Goal: Task Accomplishment & Management: Complete application form

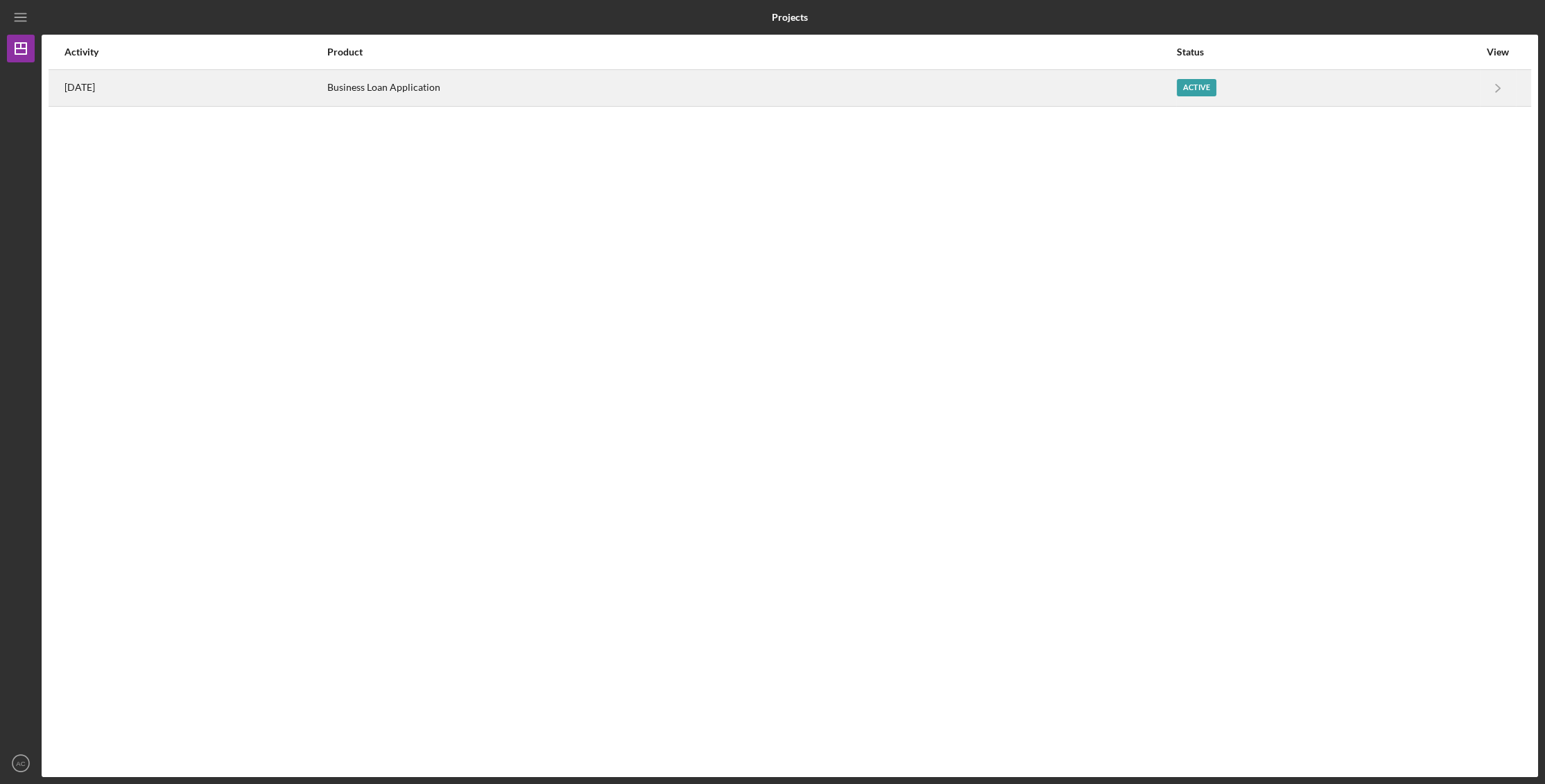
click at [519, 74] on div "Business Loan Application" at bounding box center [751, 88] width 848 height 35
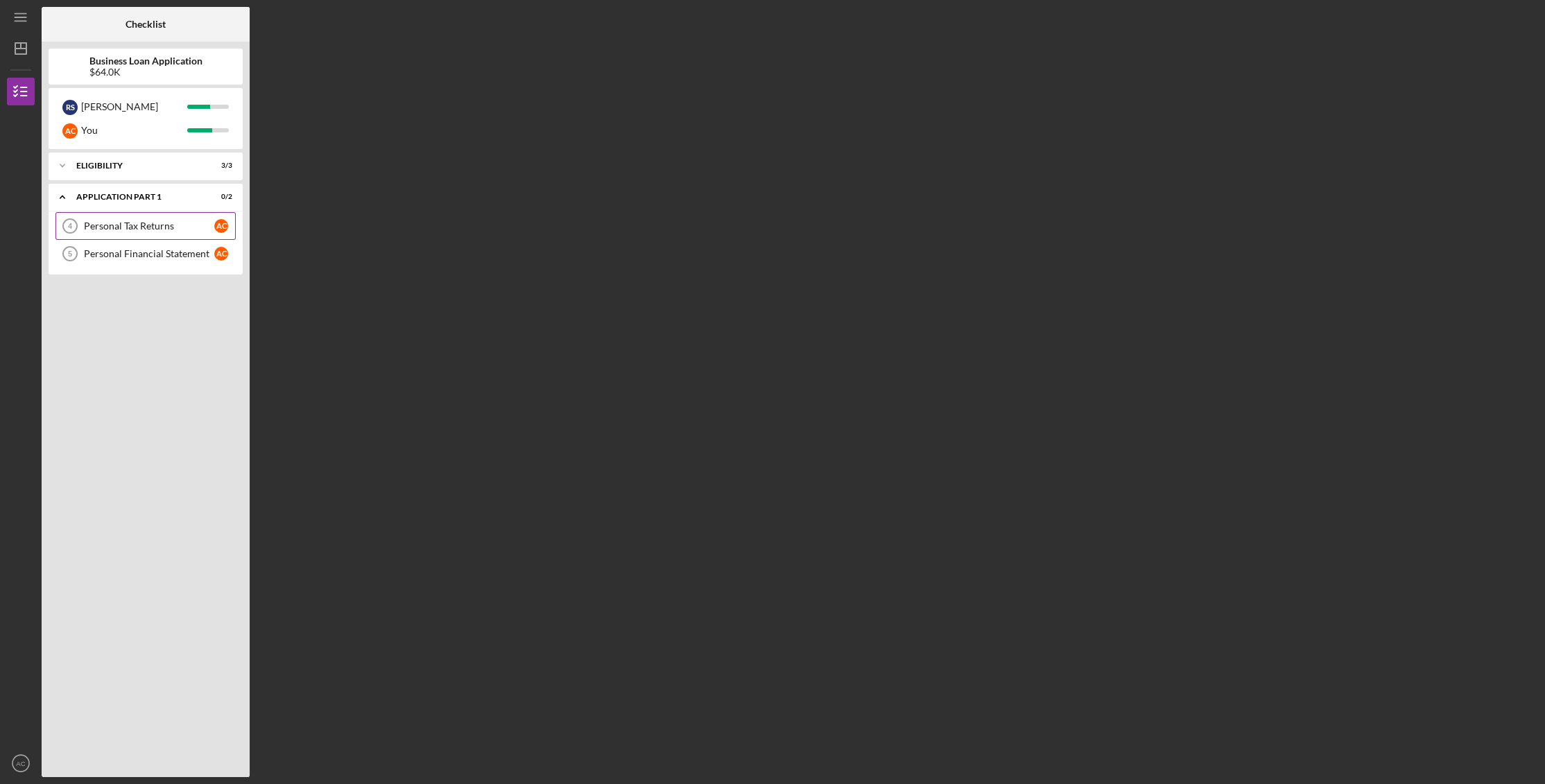
click at [156, 224] on div "Personal Tax Returns" at bounding box center [149, 225] width 130 height 11
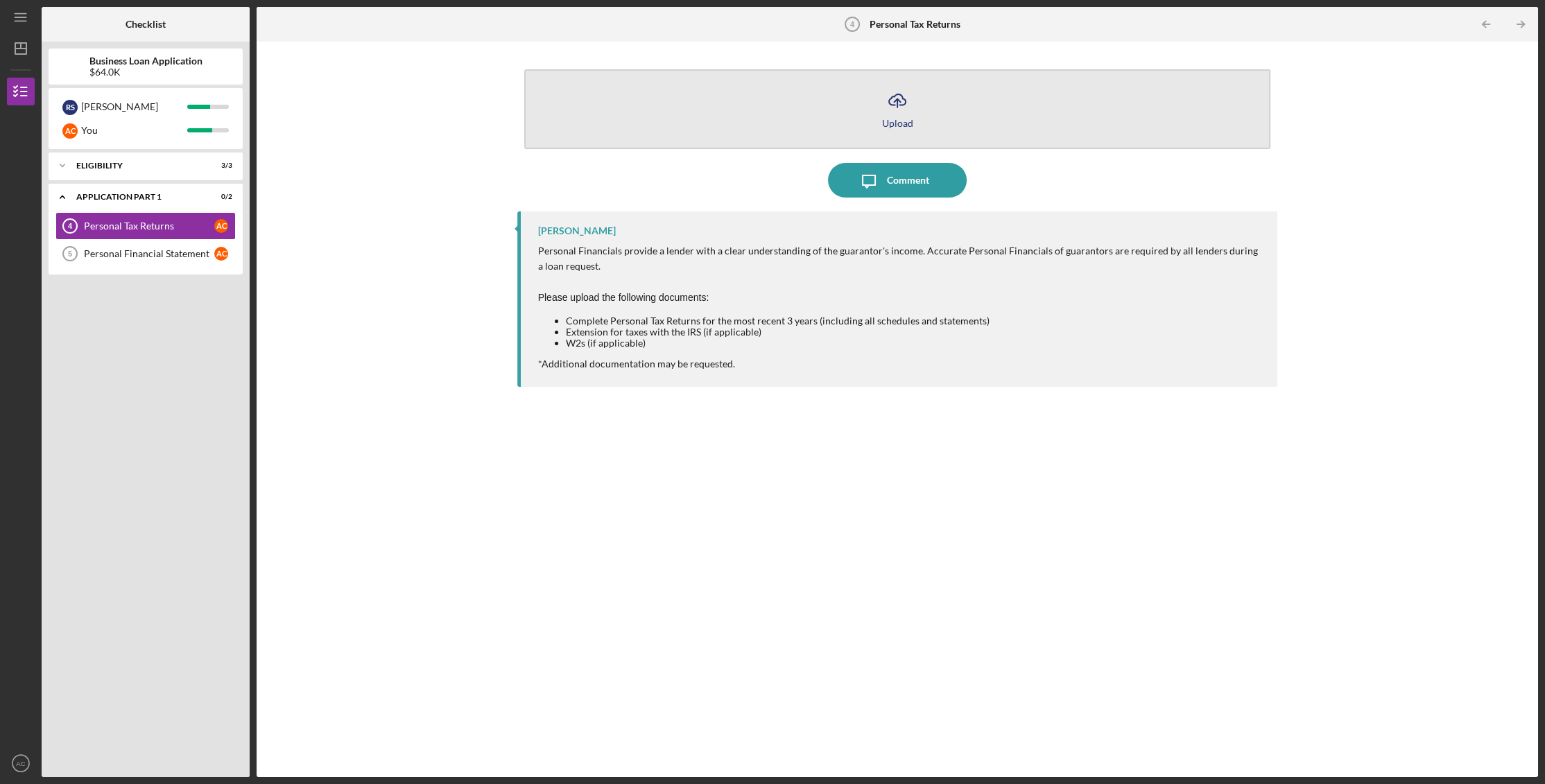
click at [901, 99] on icon "Icon/Upload" at bounding box center [897, 101] width 35 height 35
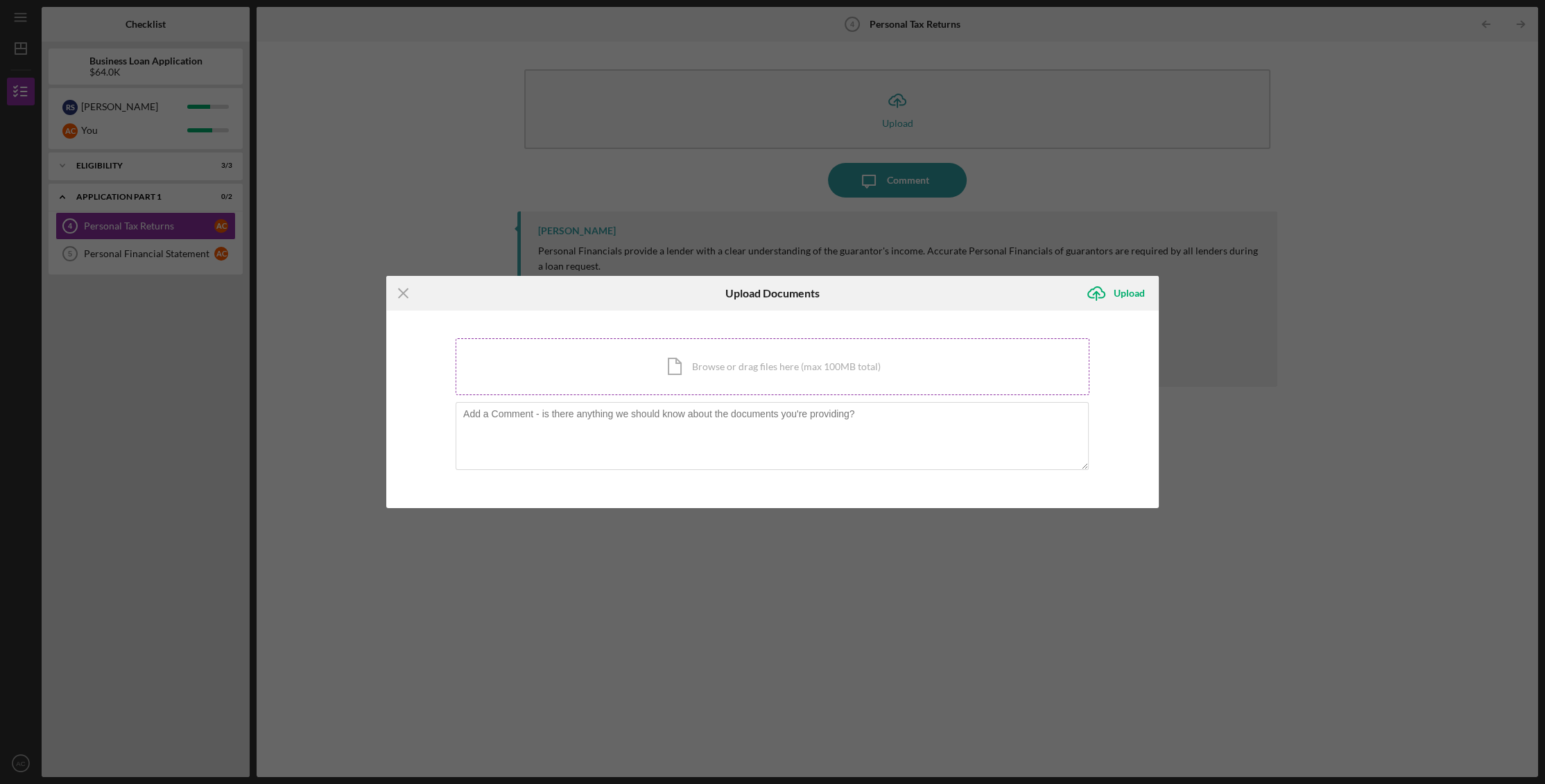
click at [759, 374] on div "Icon/Document Browse or drag files here (max 100MB total) Tap to choose files o…" at bounding box center [772, 366] width 634 height 57
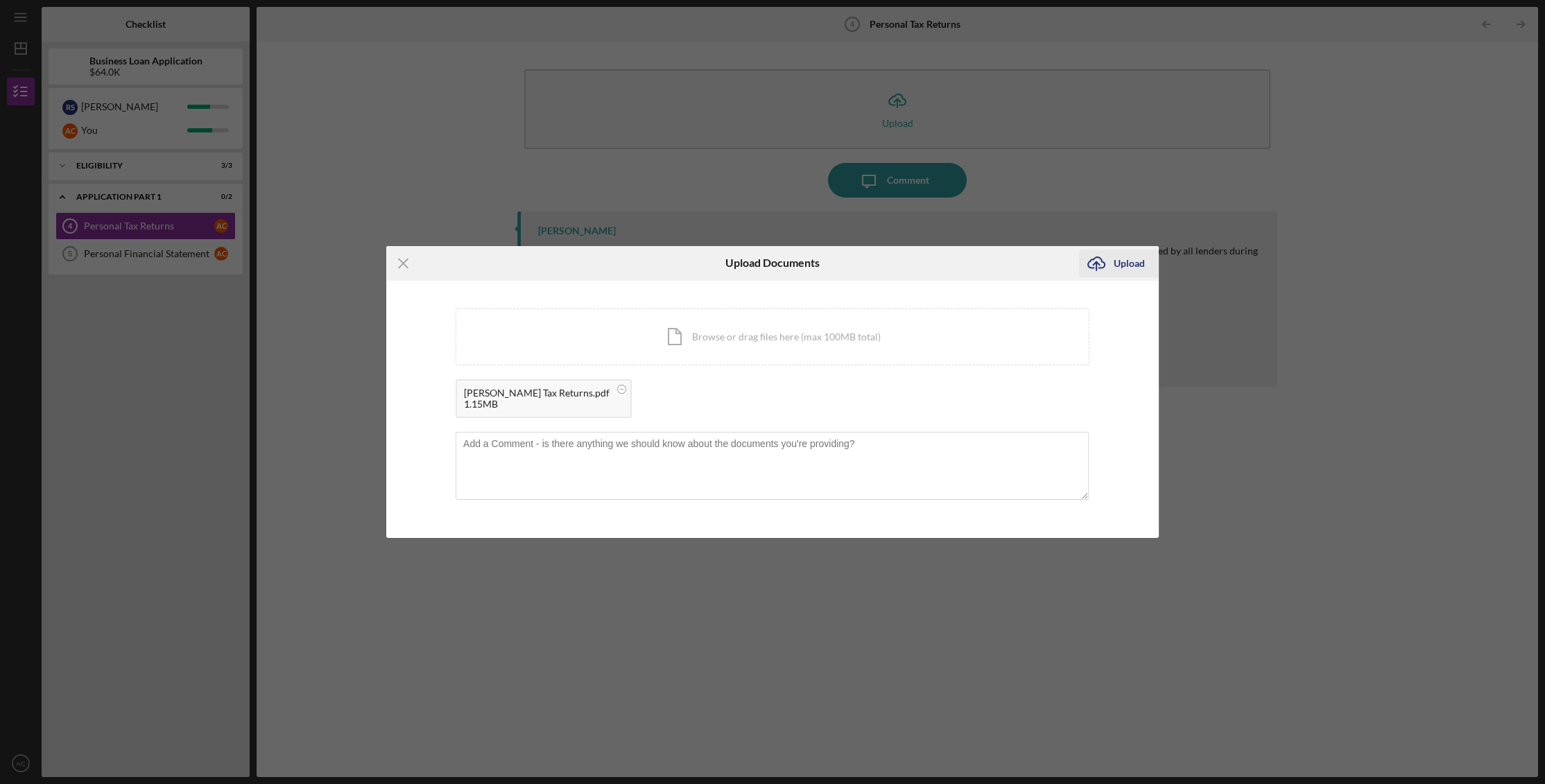
click at [1142, 265] on div "Upload" at bounding box center [1129, 264] width 31 height 28
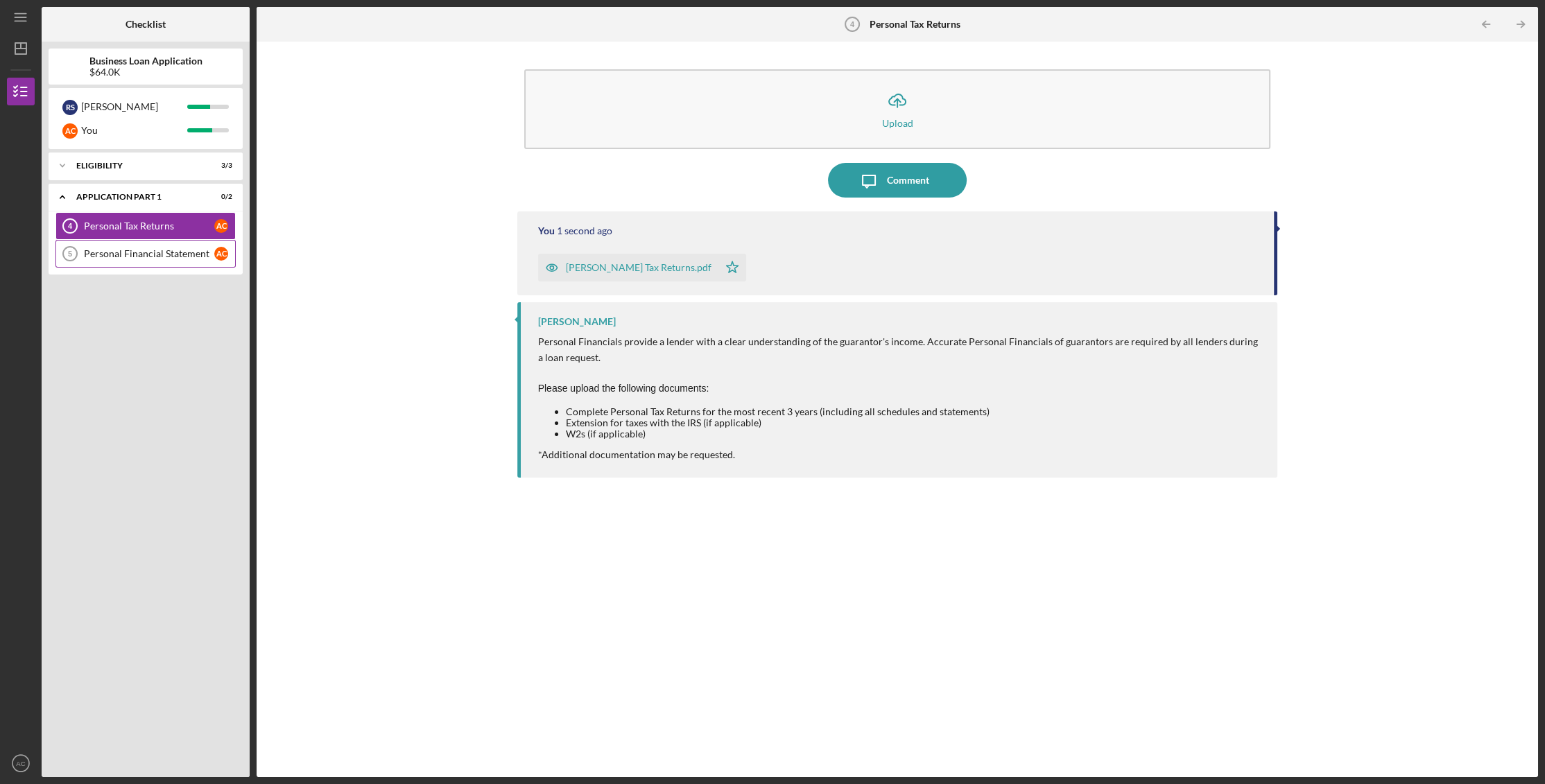
click at [156, 258] on link "Personal Financial Statement 5 Personal Financial Statement A C" at bounding box center [146, 253] width 180 height 28
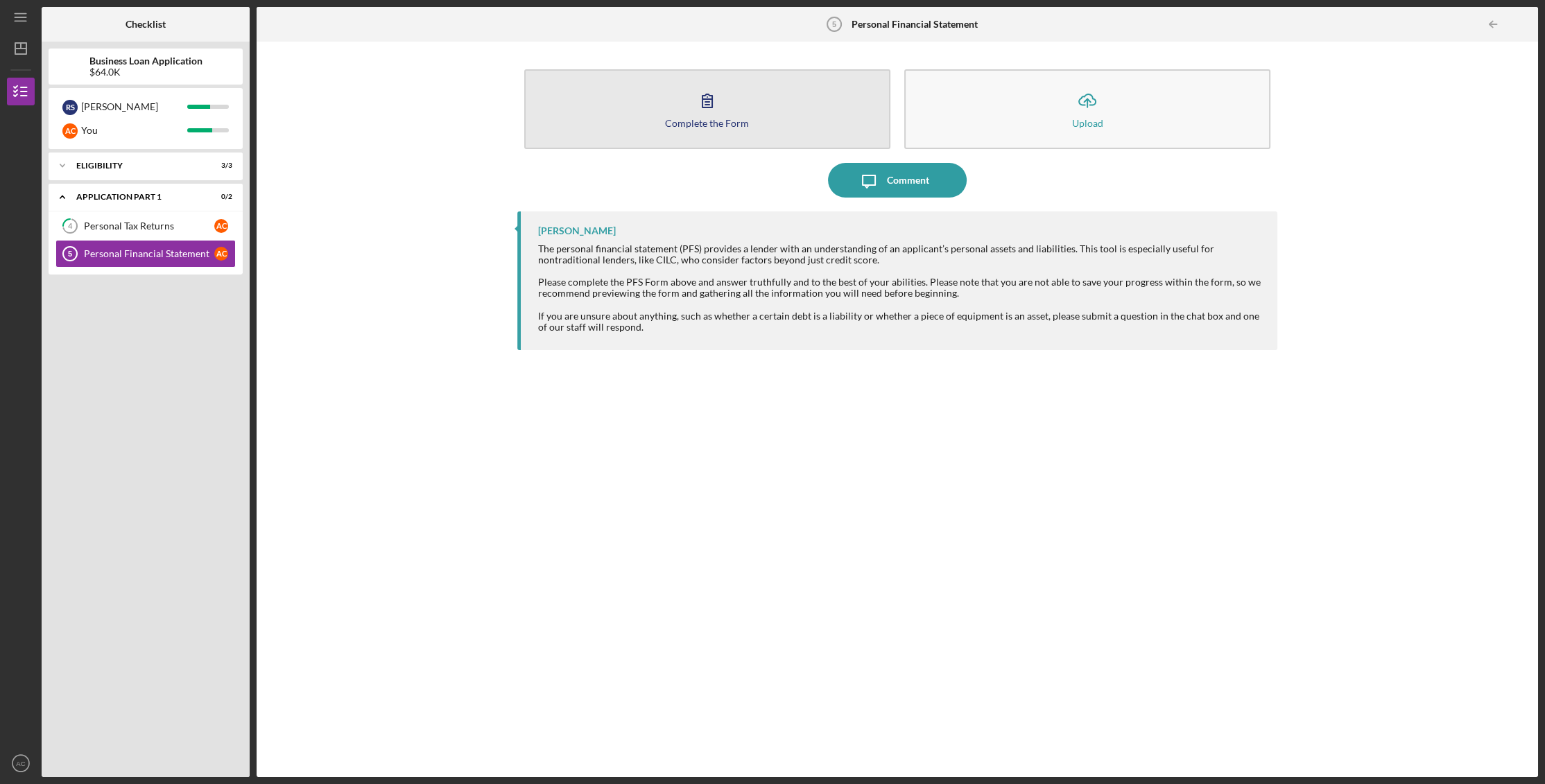
click at [703, 94] on icon "button" at bounding box center [708, 101] width 35 height 35
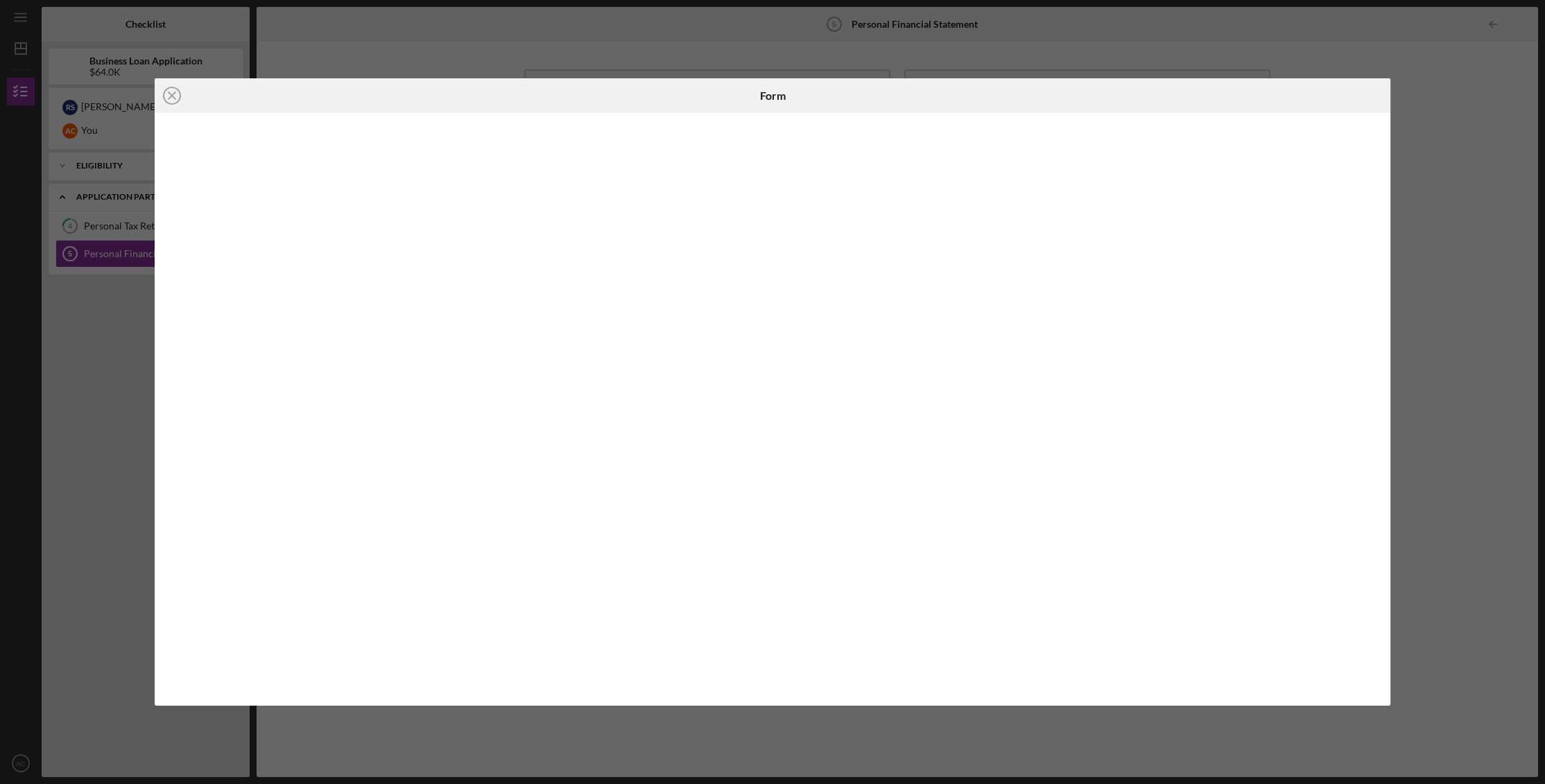
click at [1472, 342] on div "Icon/Close Form" at bounding box center [772, 392] width 1545 height 784
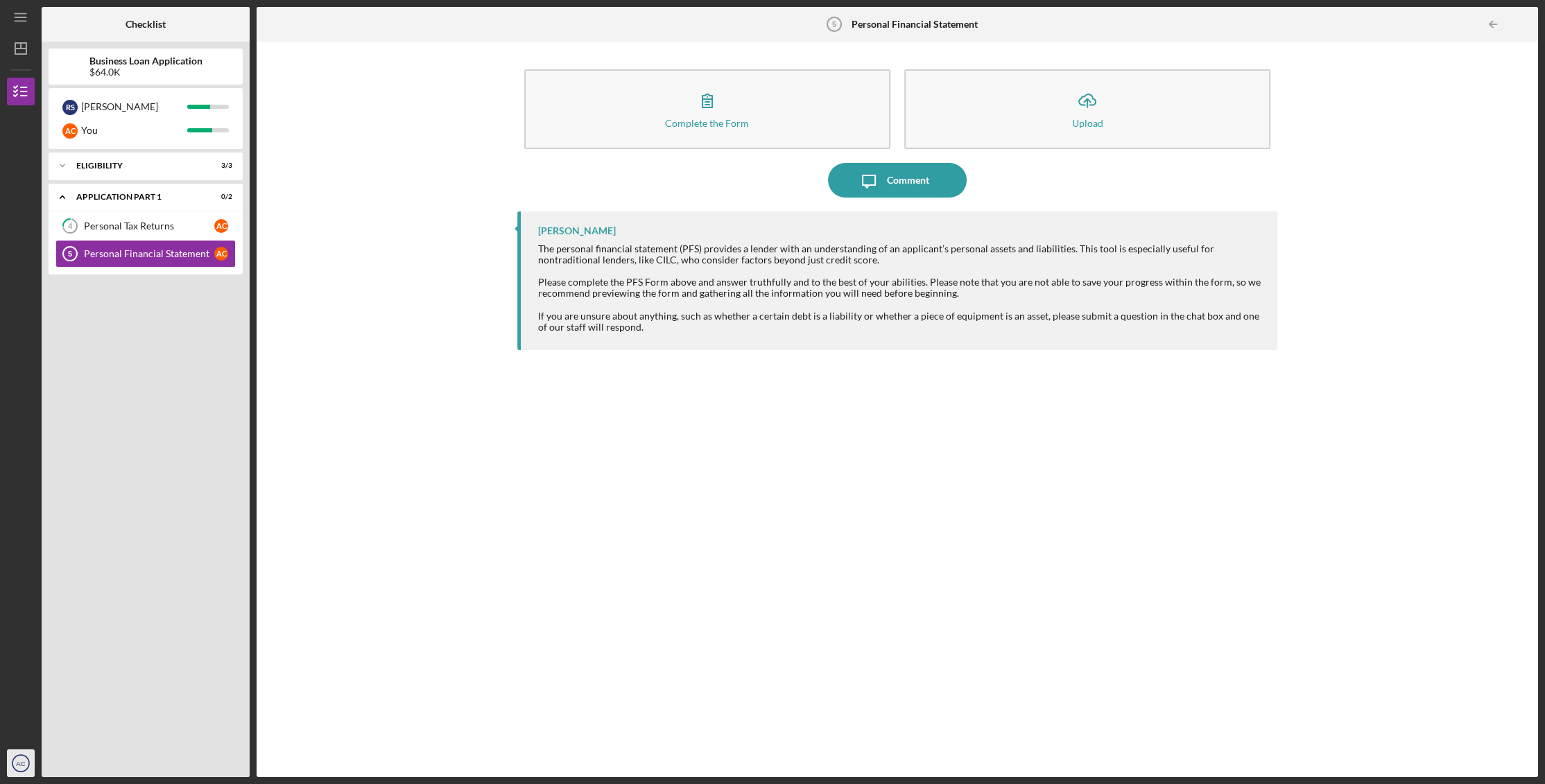
click at [23, 762] on text "AC" at bounding box center [20, 763] width 9 height 8
click at [25, 737] on link "Logout" at bounding box center [84, 730] width 153 height 28
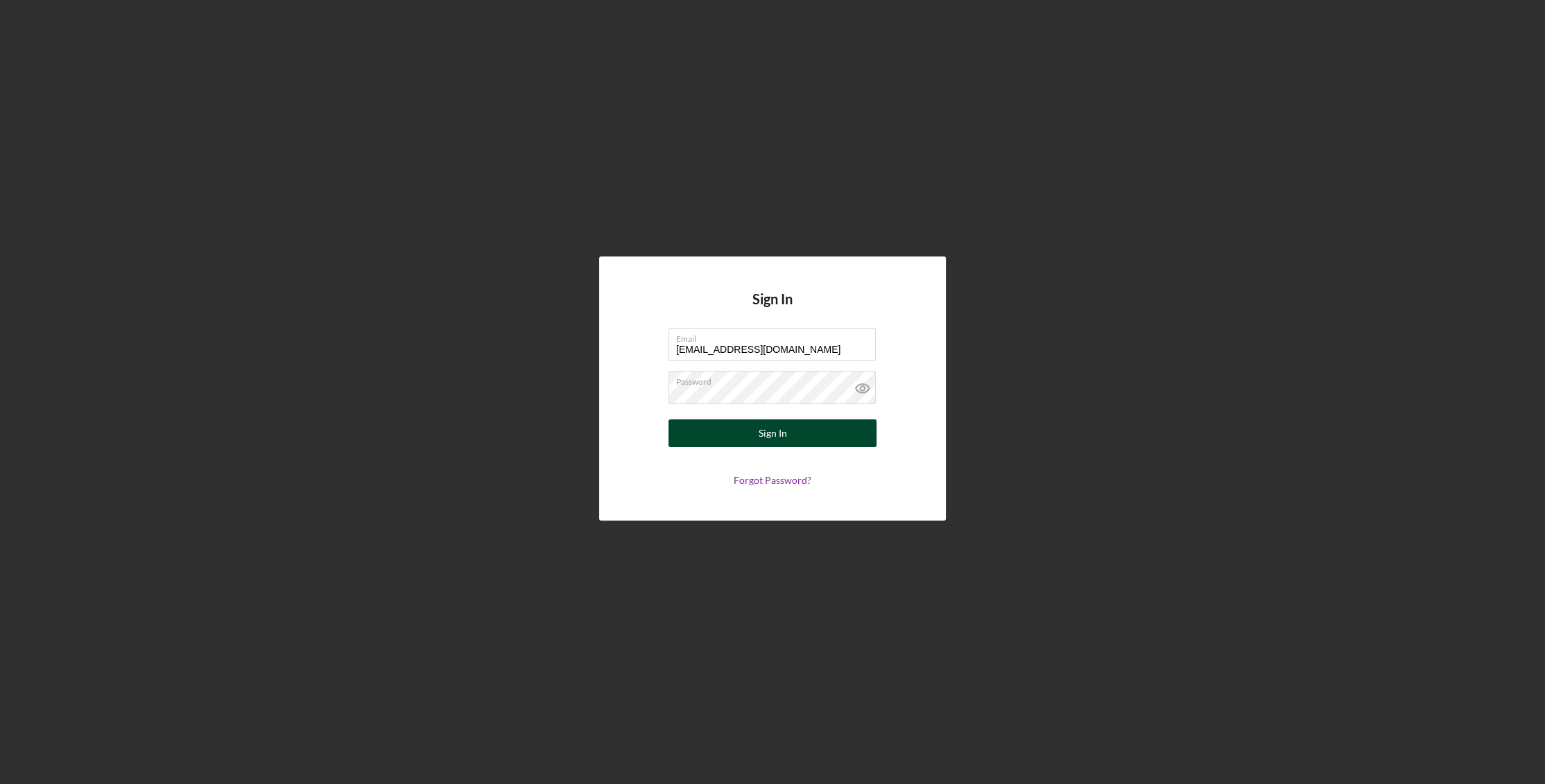
click at [769, 439] on div "Sign In" at bounding box center [772, 433] width 28 height 28
